Goal: Find specific page/section: Find specific page/section

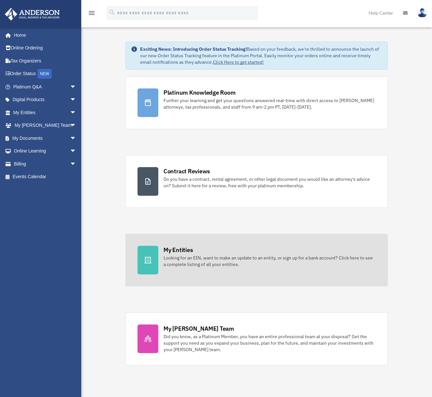
click at [171, 248] on div "My Entities" at bounding box center [177, 250] width 29 height 8
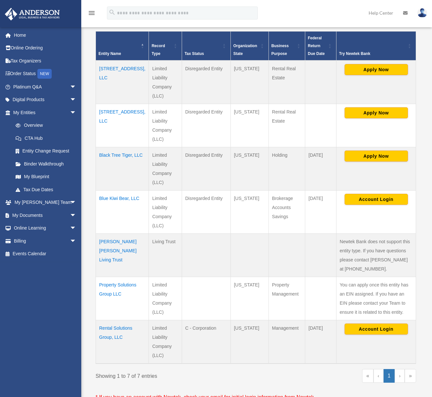
scroll to position [195, 0]
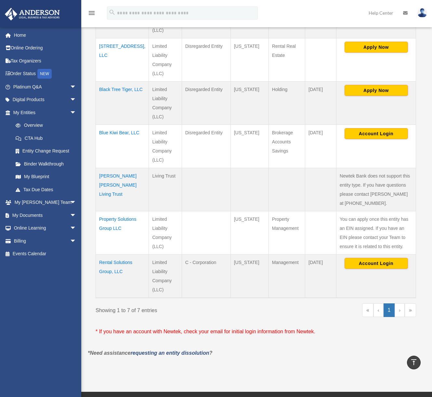
click at [113, 56] on td "[STREET_ADDRESS], LLC" at bounding box center [122, 59] width 53 height 43
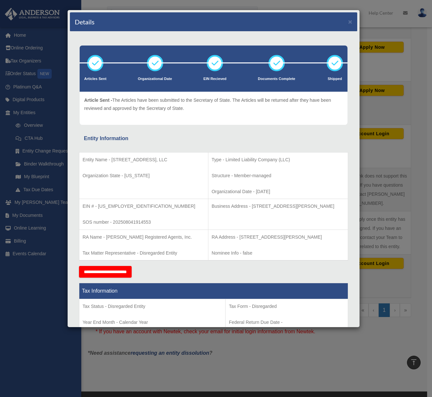
drag, startPoint x: 210, startPoint y: 236, endPoint x: 280, endPoint y: 238, distance: 70.5
click at [280, 238] on p "RA Address - 8520 Allison Pointe Blvd., Suite 220 - #3718, Indianapolis, IN 462…" at bounding box center [277, 237] width 133 height 8
copy p "8520 Allison Pointe Blvd., Suite 220"
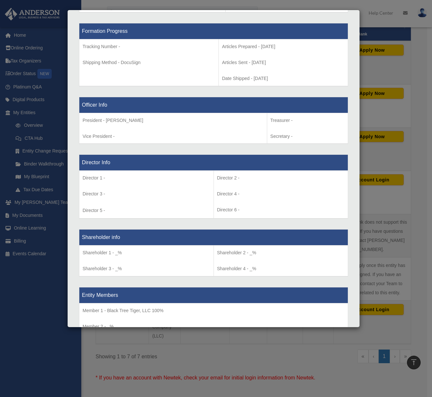
scroll to position [390, 0]
